Goal: Task Accomplishment & Management: Use online tool/utility

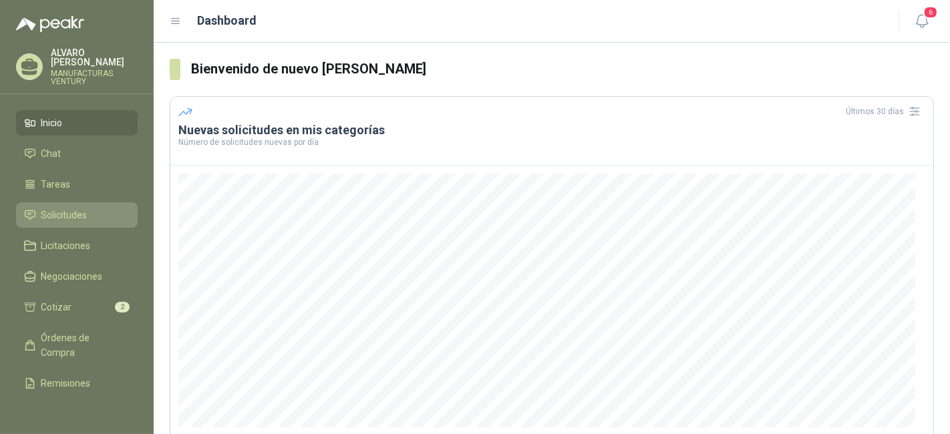
click at [58, 212] on span "Solicitudes" at bounding box center [64, 215] width 46 height 15
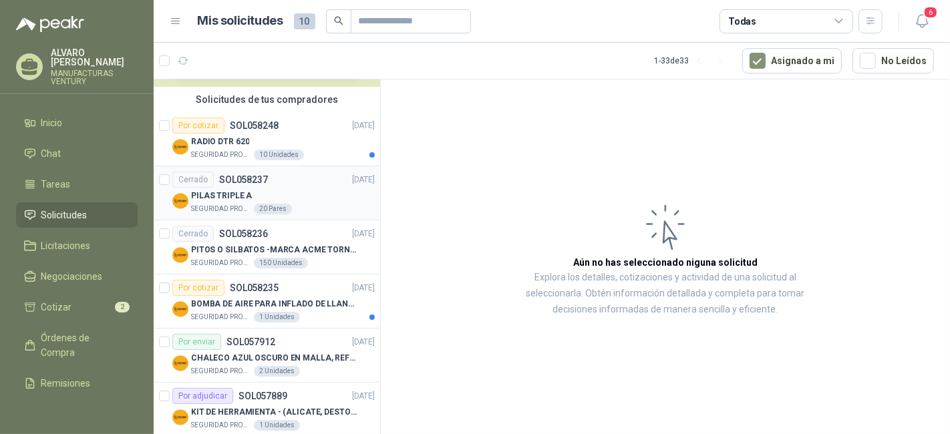
scroll to position [148, 0]
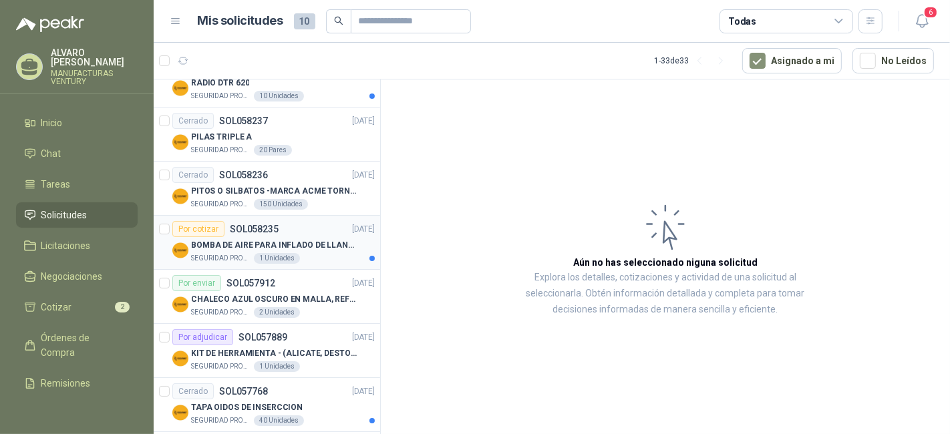
click at [247, 243] on p "BOMBA DE AIRE PARA INFLADO DE LLANTAS DE BICICLETA" at bounding box center [274, 245] width 166 height 13
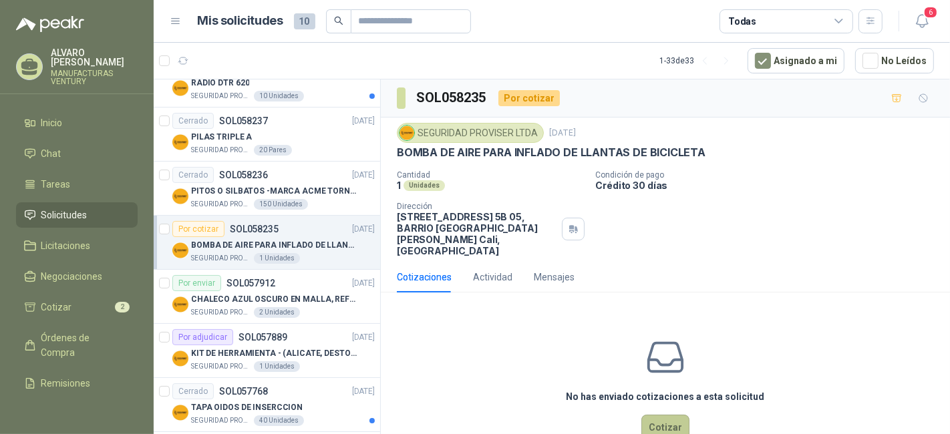
click at [656, 415] on button "Cotizar" at bounding box center [665, 427] width 48 height 25
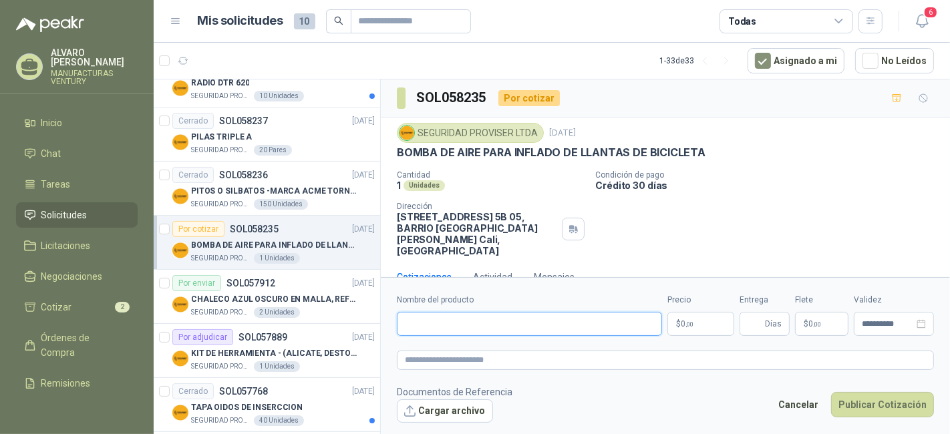
click at [602, 335] on input "Nombre del producto" at bounding box center [529, 324] width 265 height 24
click at [689, 321] on span ",00" at bounding box center [689, 324] width 8 height 7
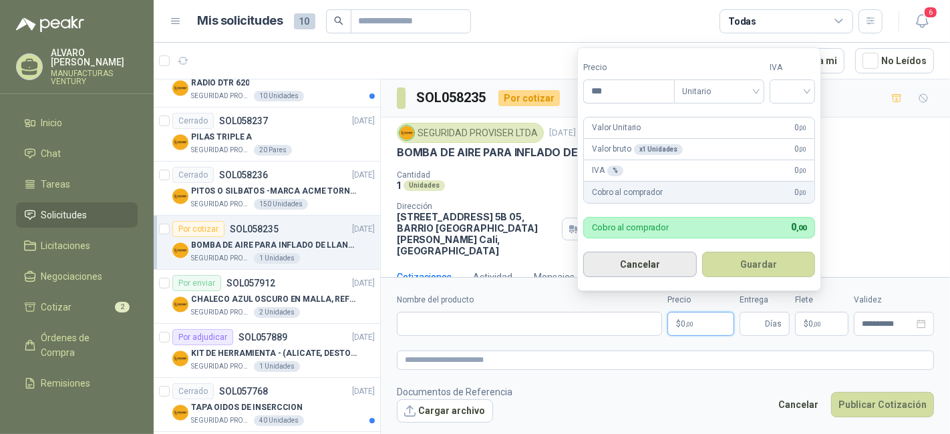
click at [648, 269] on button "Cancelar" at bounding box center [640, 264] width 114 height 25
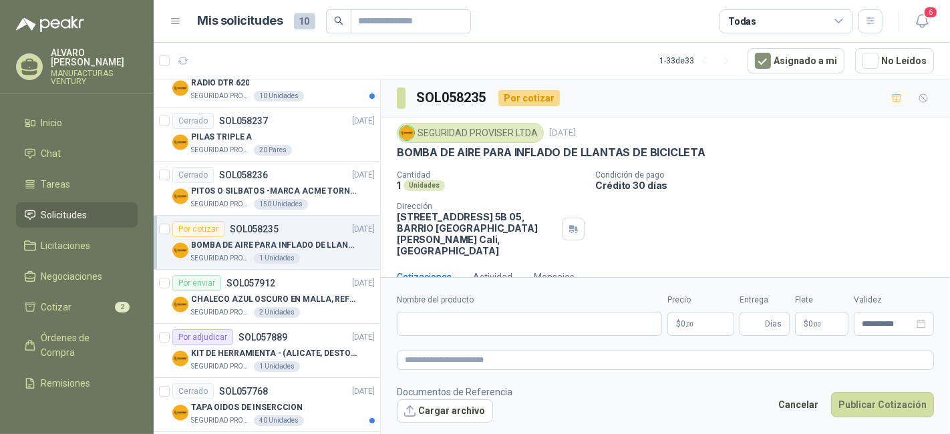
scroll to position [13, 0]
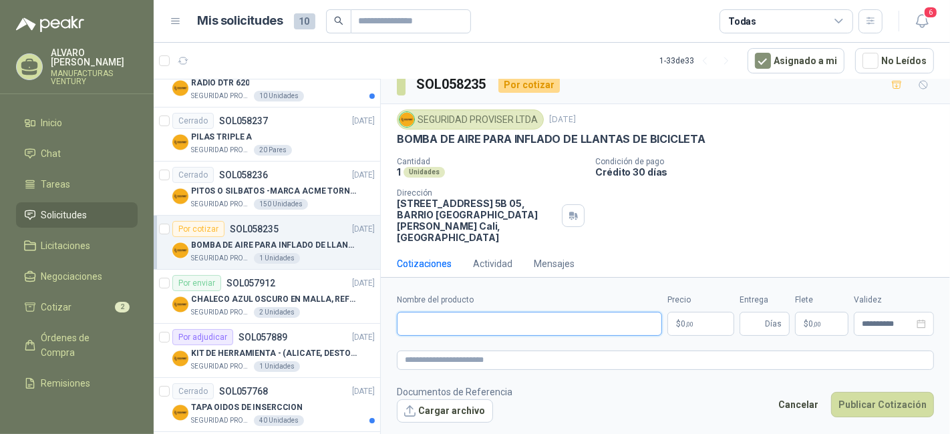
click at [511, 327] on input "Nombre del producto" at bounding box center [529, 324] width 265 height 24
click at [510, 328] on input "Nombre del producto" at bounding box center [529, 324] width 265 height 24
click at [699, 326] on p "$ 0 ,00" at bounding box center [700, 324] width 67 height 24
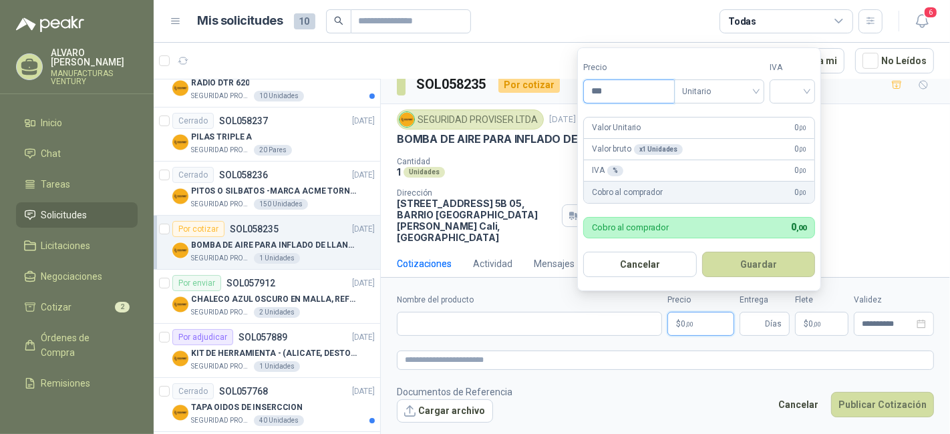
click at [634, 101] on input "***" at bounding box center [629, 91] width 90 height 23
type input "********"
click at [806, 92] on input "search" at bounding box center [791, 90] width 29 height 20
click at [799, 122] on div "19%" at bounding box center [795, 120] width 25 height 15
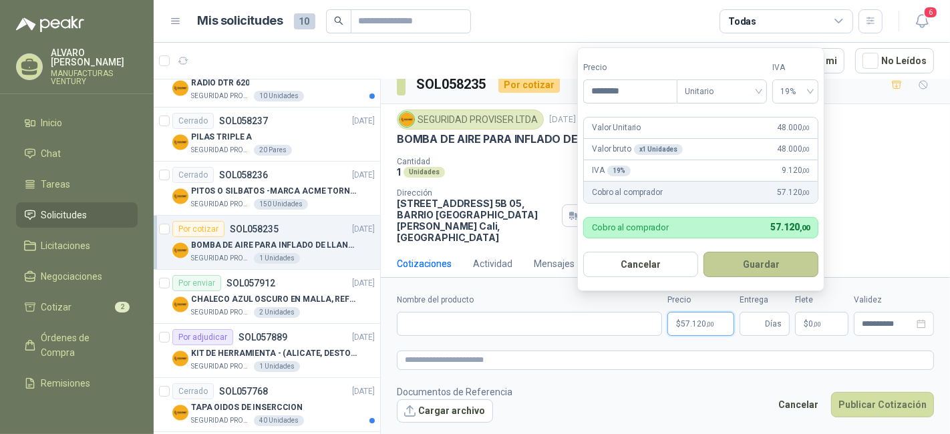
click at [735, 262] on button "Guardar" at bounding box center [760, 264] width 115 height 25
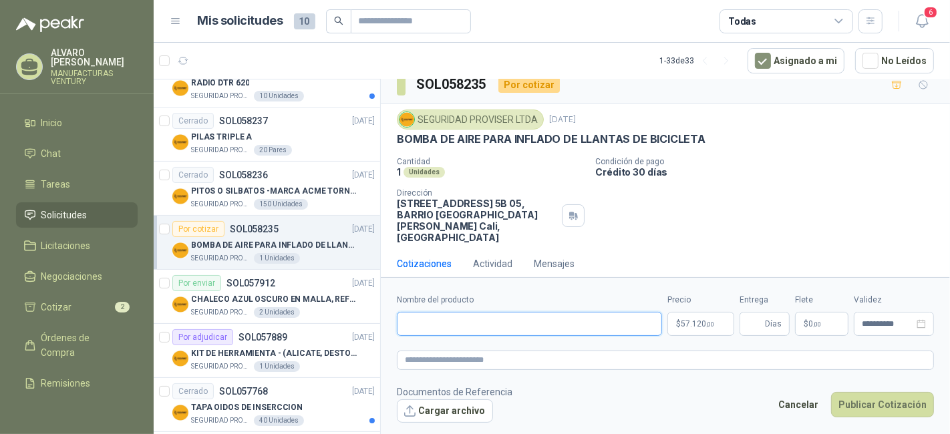
click at [473, 329] on input "Nombre del producto" at bounding box center [529, 324] width 265 height 24
click at [821, 167] on p "Crédito 30 días" at bounding box center [769, 171] width 349 height 11
click at [452, 327] on input "Nombre del producto" at bounding box center [529, 324] width 265 height 24
type input "**********"
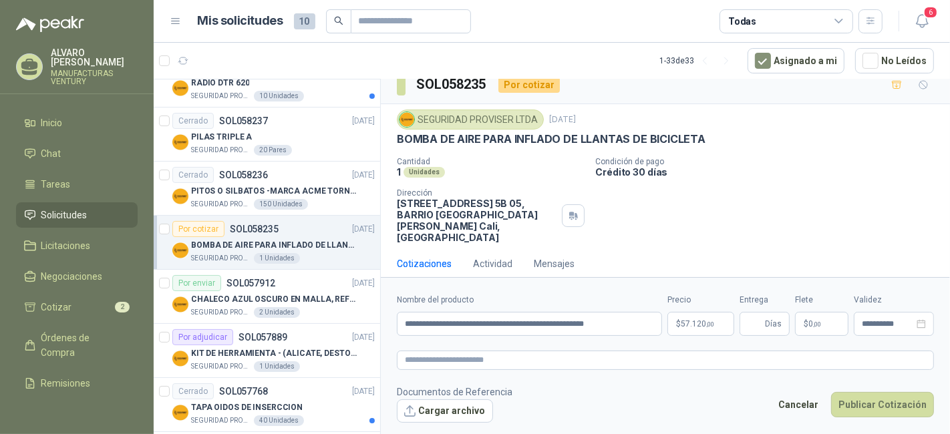
click at [788, 248] on div "Cotizaciones Actividad Mensajes" at bounding box center [665, 263] width 537 height 31
click at [758, 324] on input "Entrega" at bounding box center [754, 324] width 15 height 23
type input "*"
click at [878, 407] on button "Publicar Cotización" at bounding box center [882, 404] width 103 height 25
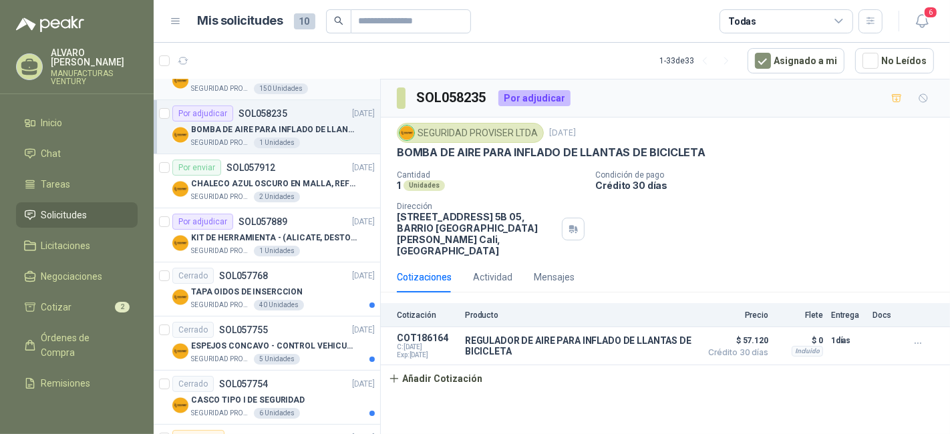
scroll to position [297, 0]
